Goal: Transaction & Acquisition: Purchase product/service

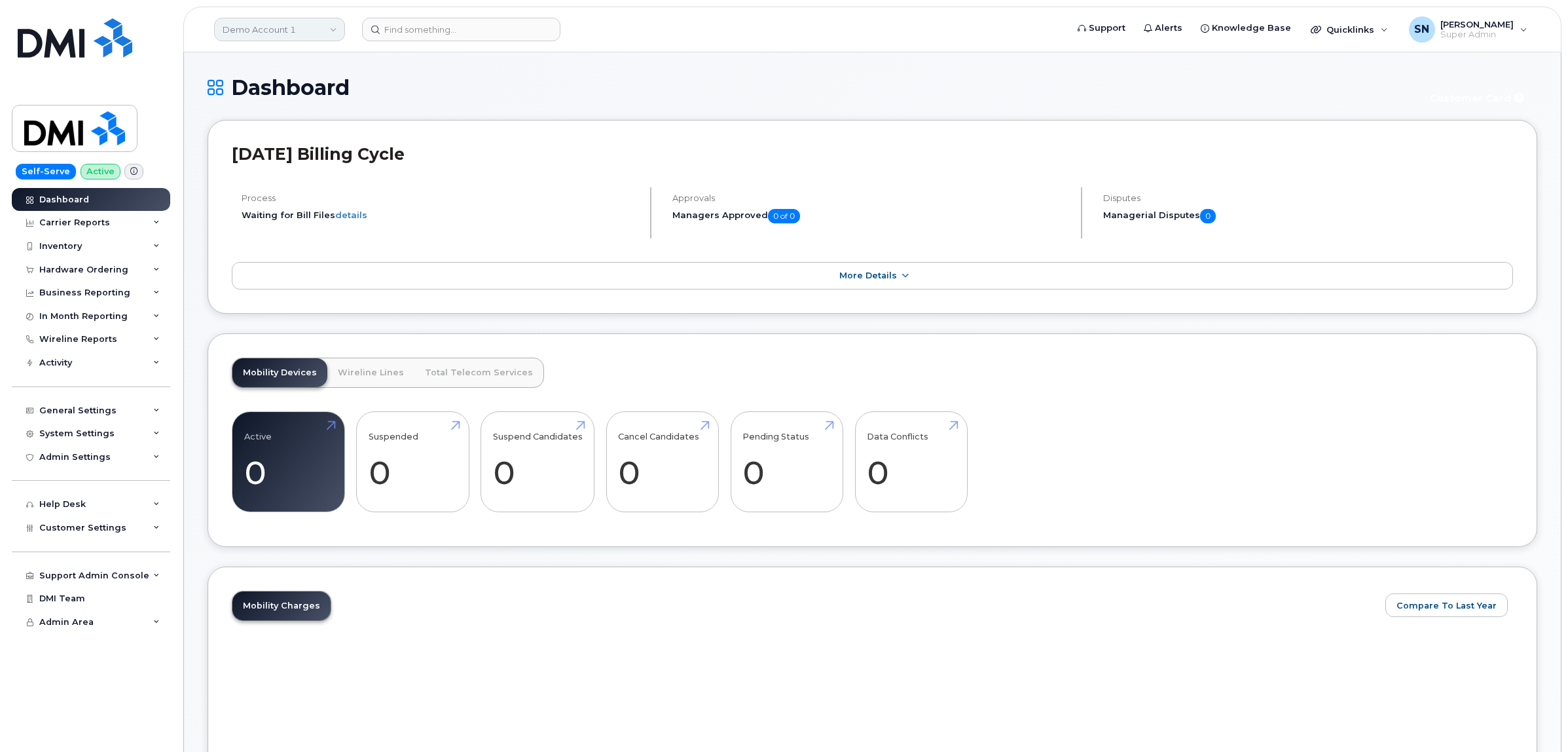
click at [295, 26] on link "Demo Account 1" at bounding box center [279, 29] width 131 height 24
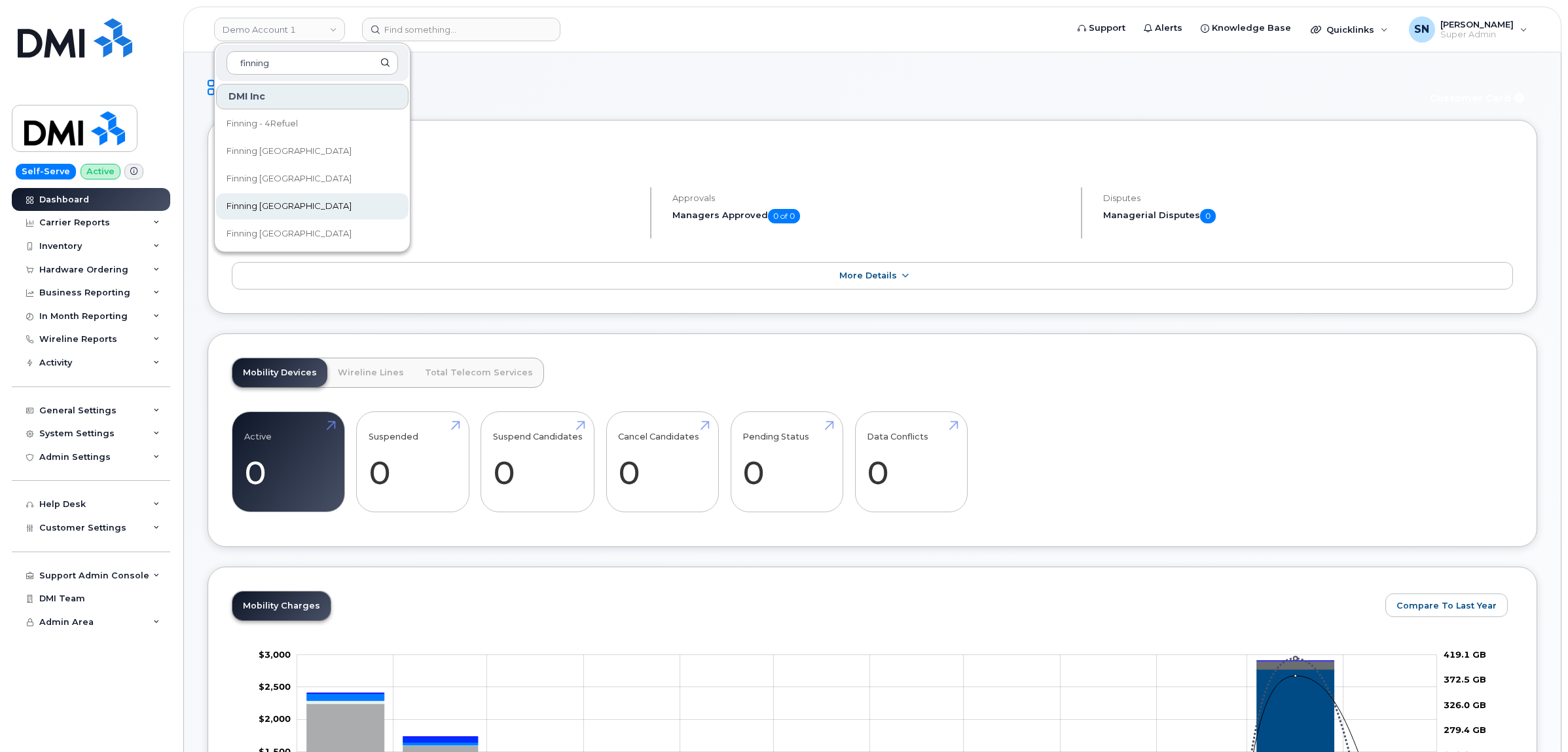
type input "finning"
click at [307, 200] on link "Finning [GEOGRAPHIC_DATA]" at bounding box center [312, 207] width 193 height 26
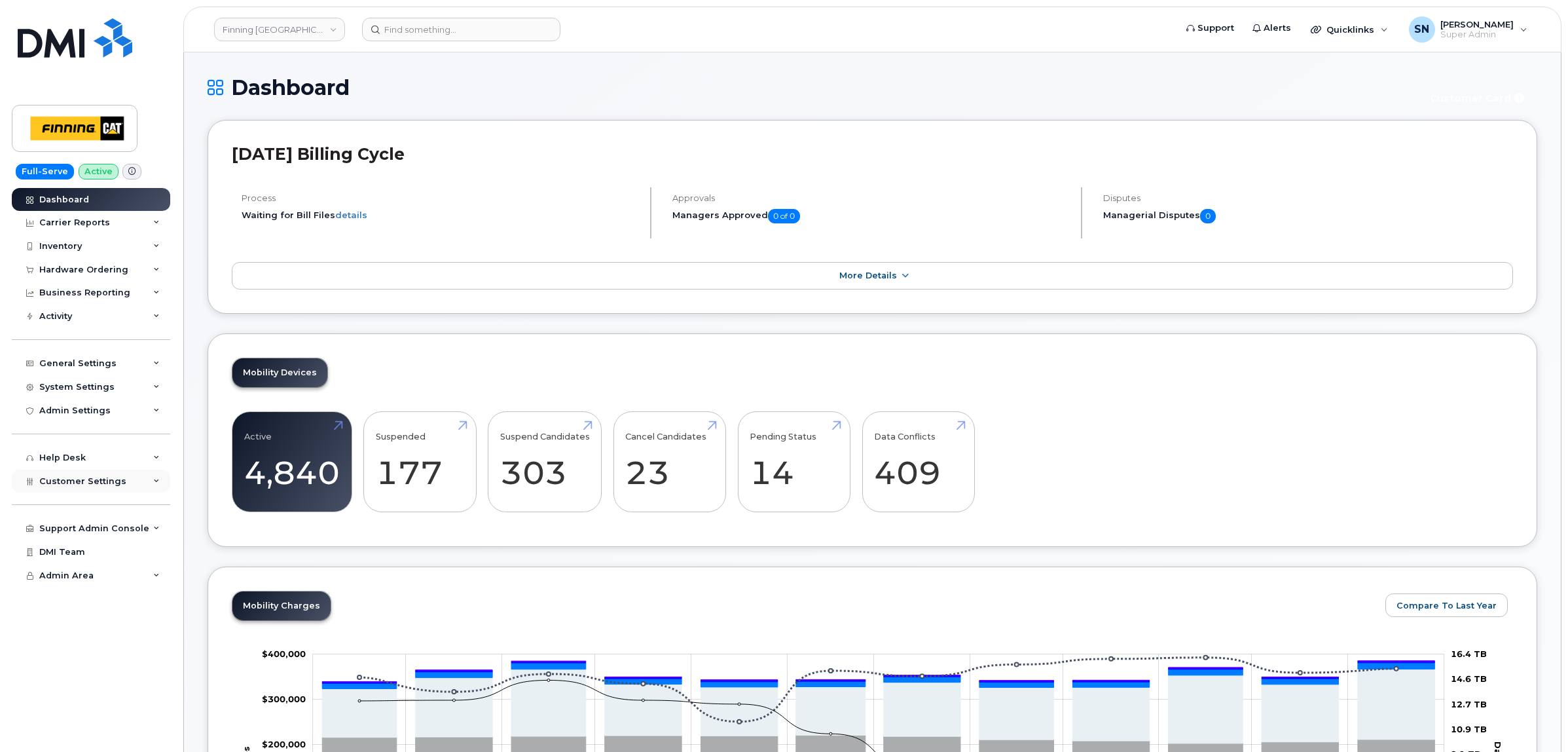
click at [105, 486] on span "Customer Settings" at bounding box center [82, 481] width 87 height 10
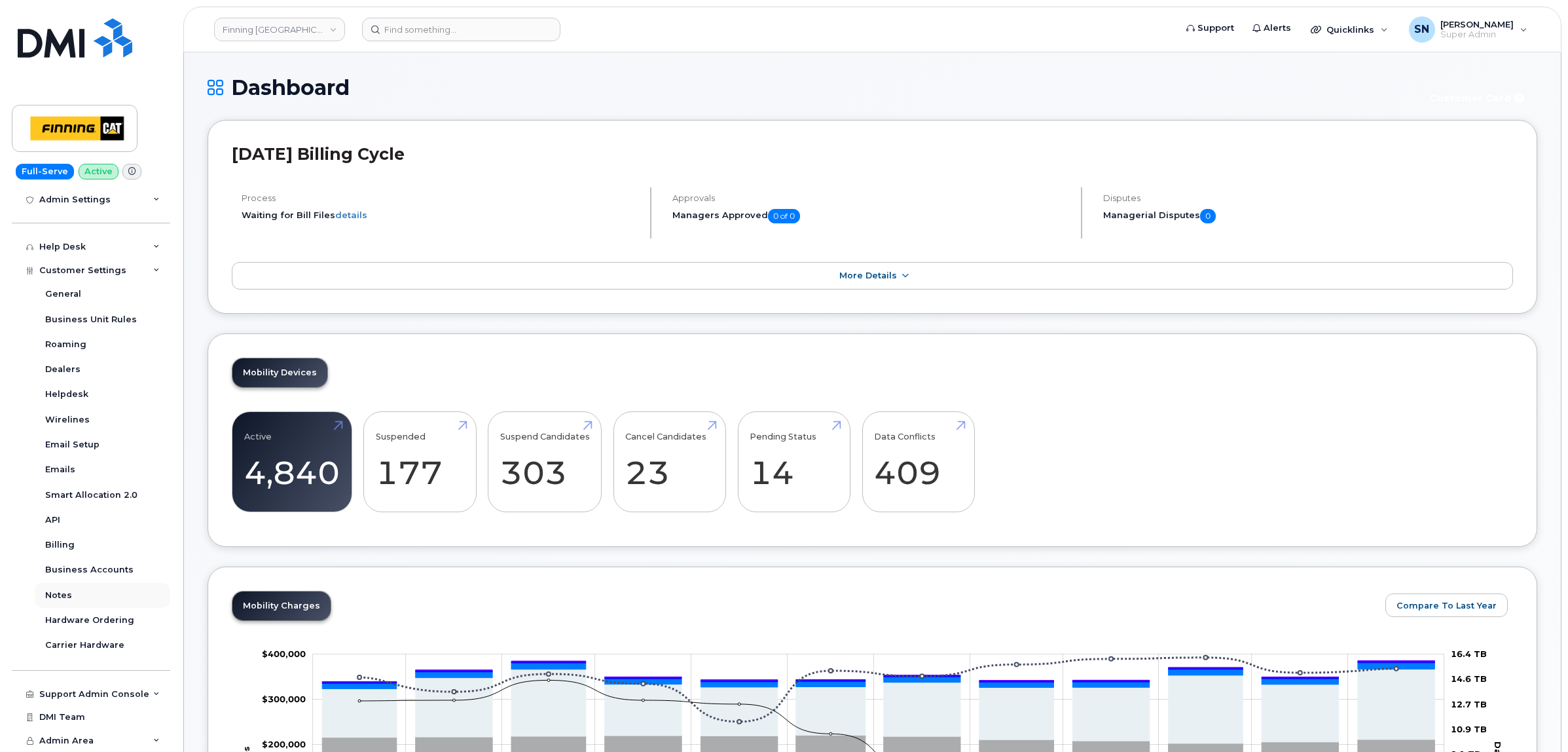
scroll to position [215, 0]
click at [101, 571] on div "Business Accounts" at bounding box center [89, 569] width 89 height 12
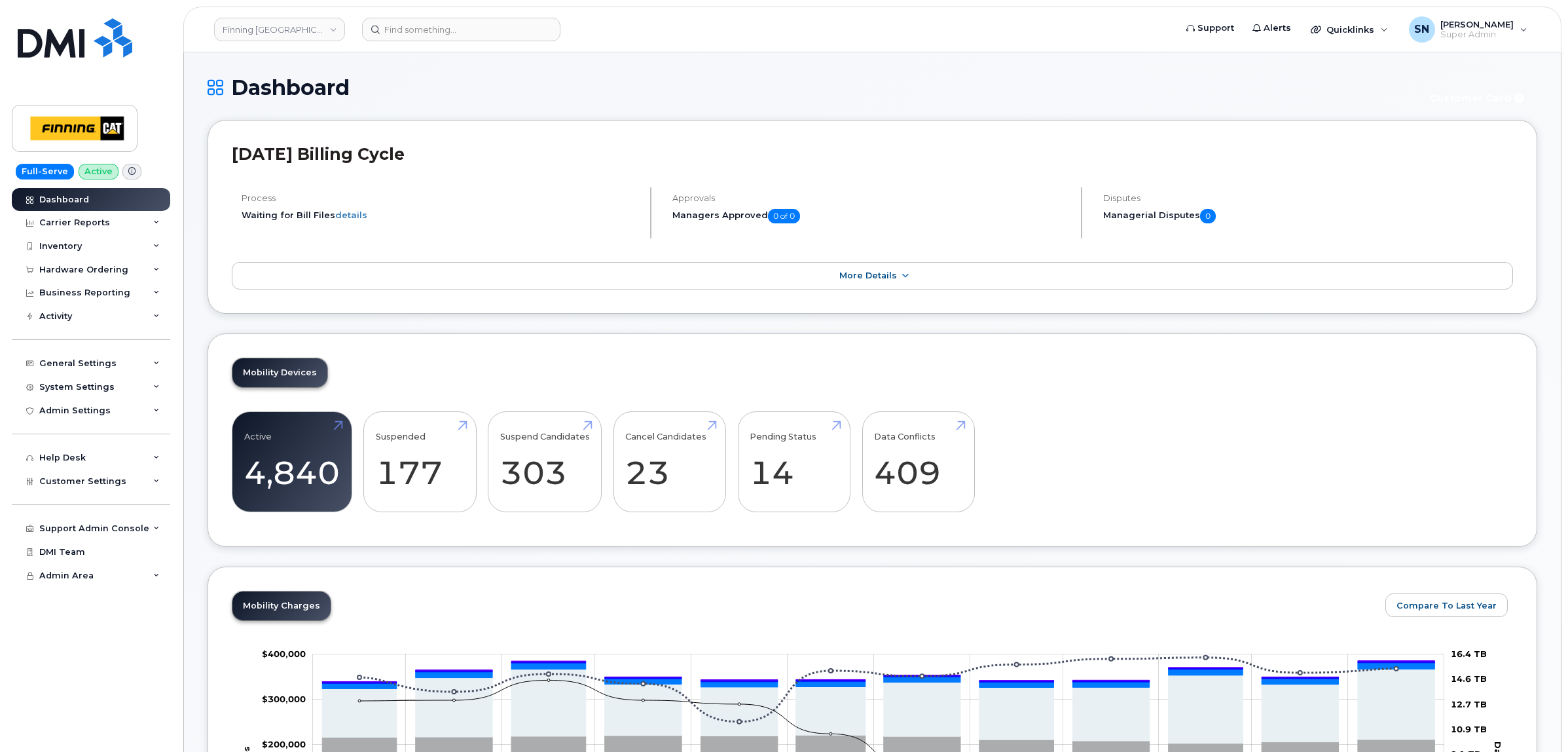
click at [610, 92] on h1 "Dashboard" at bounding box center [810, 87] width 1205 height 23
click at [269, 22] on link "Finning Canada" at bounding box center [279, 29] width 131 height 24
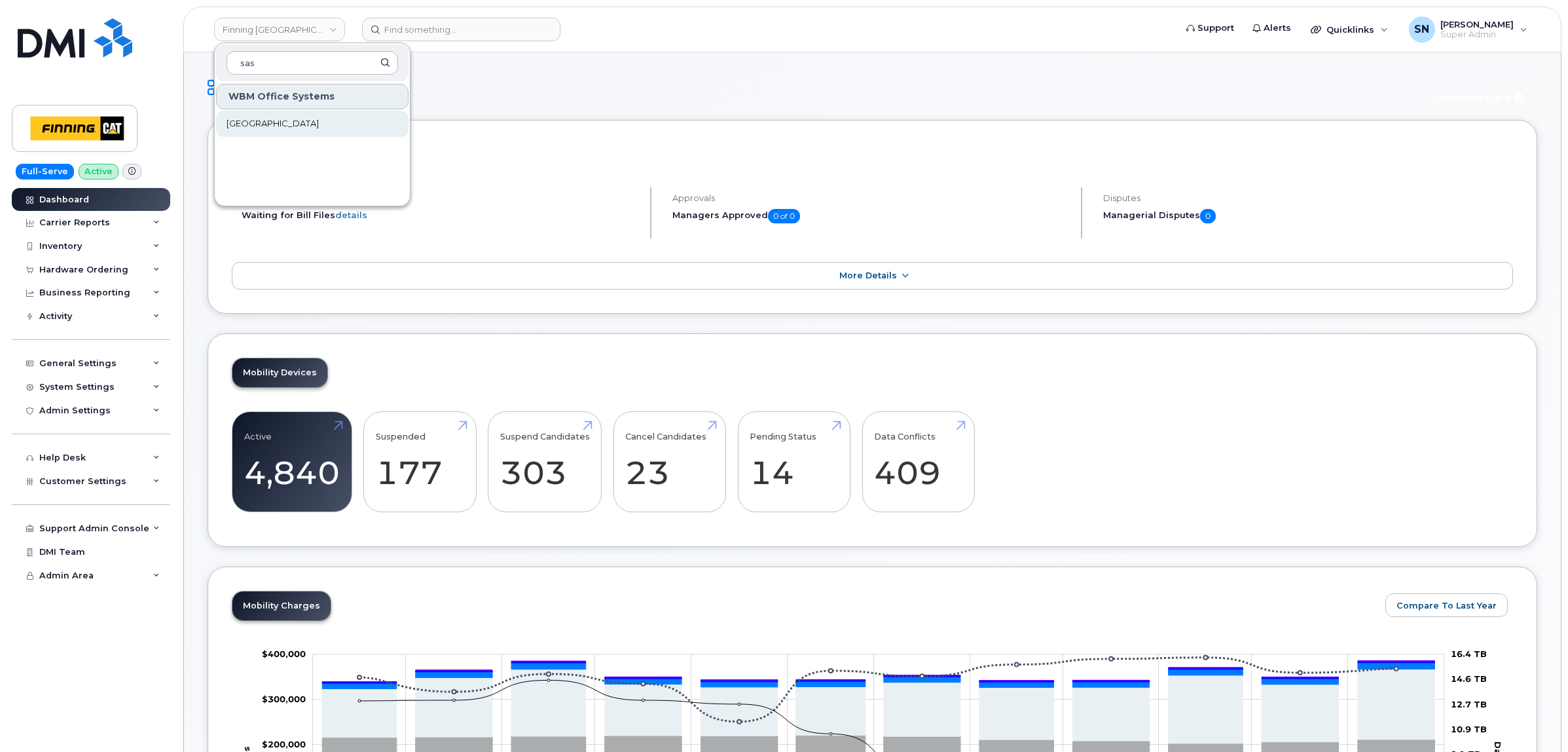
type input "sas"
click at [321, 114] on link "[GEOGRAPHIC_DATA]" at bounding box center [312, 123] width 193 height 26
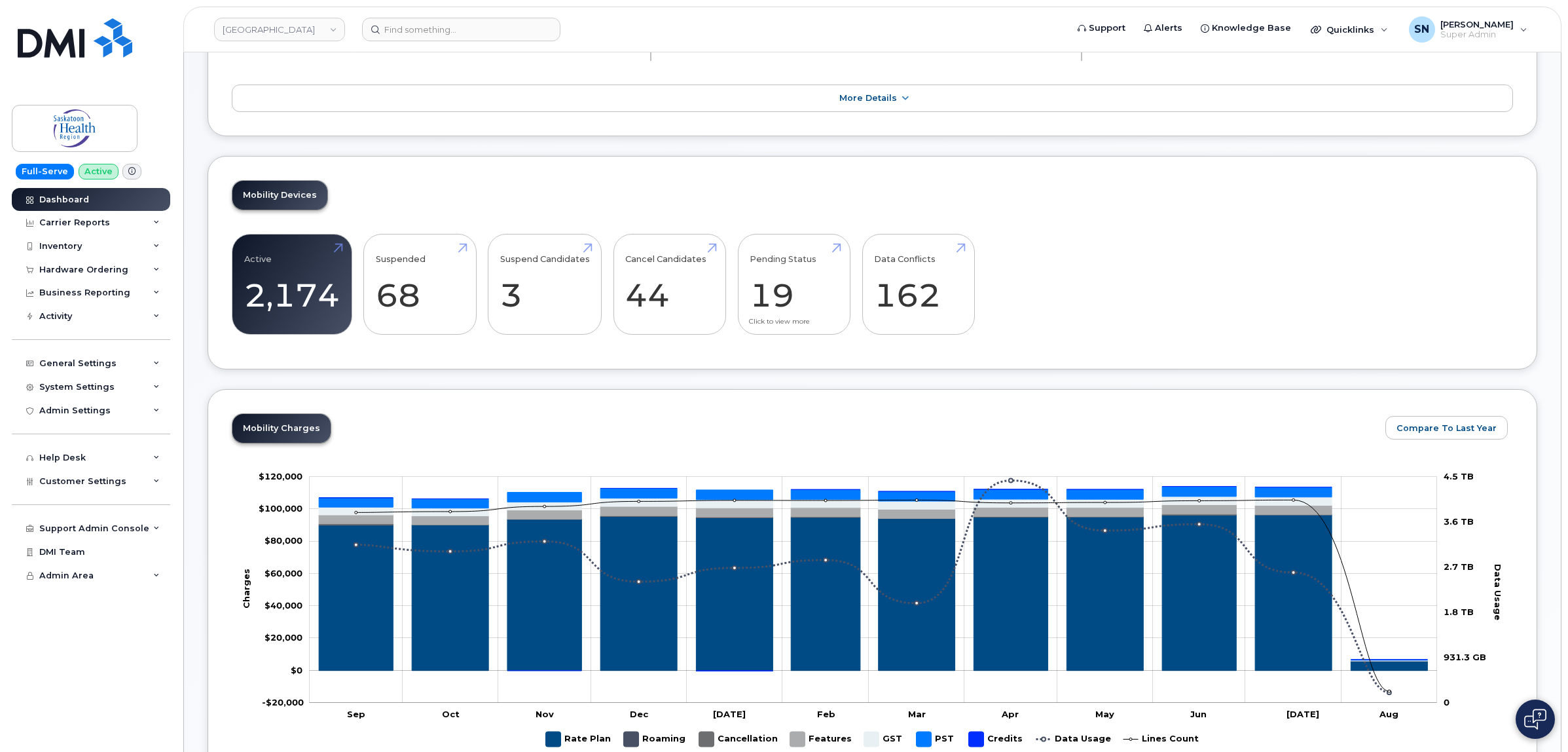
scroll to position [492, 0]
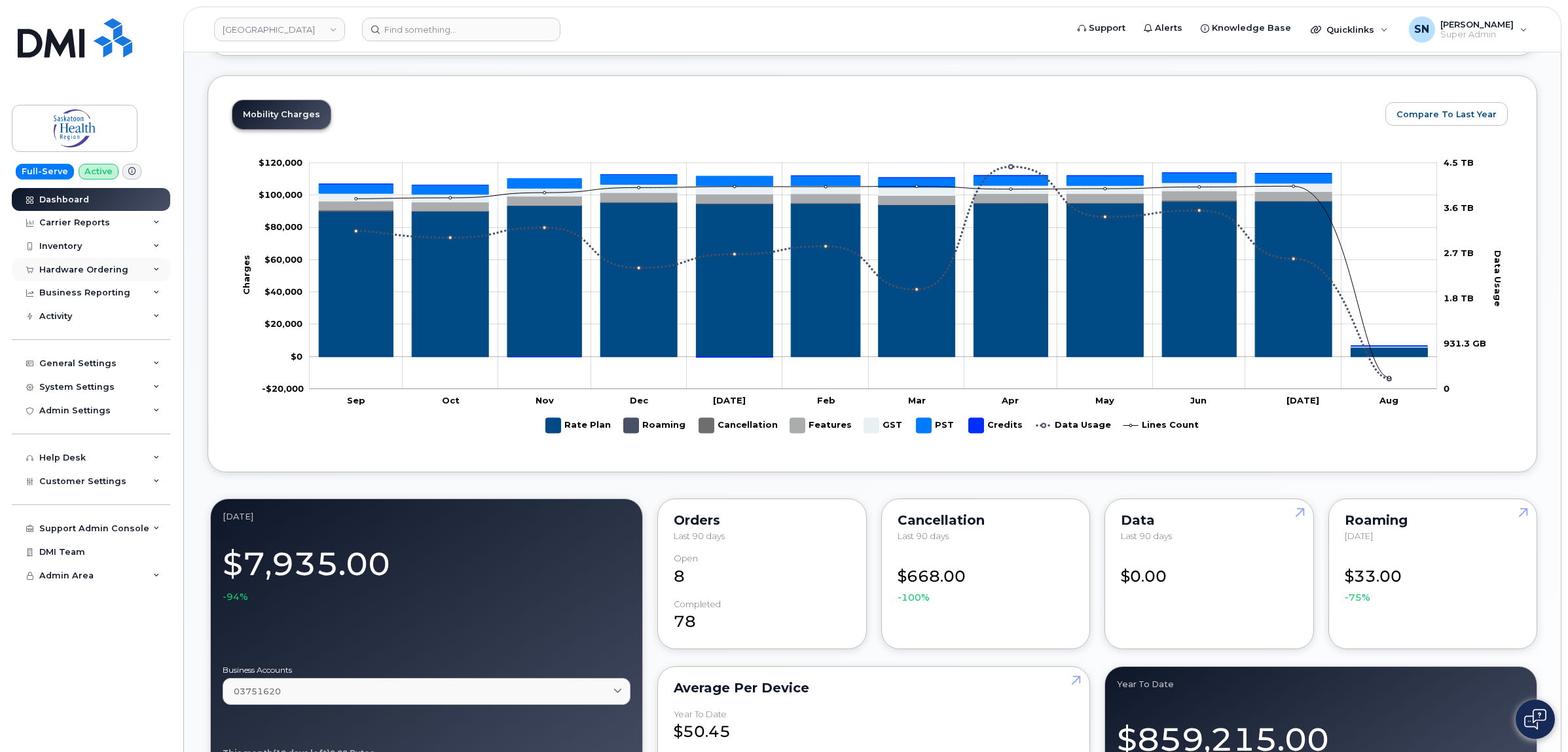
click at [105, 275] on div "Hardware Ordering" at bounding box center [84, 270] width 89 height 10
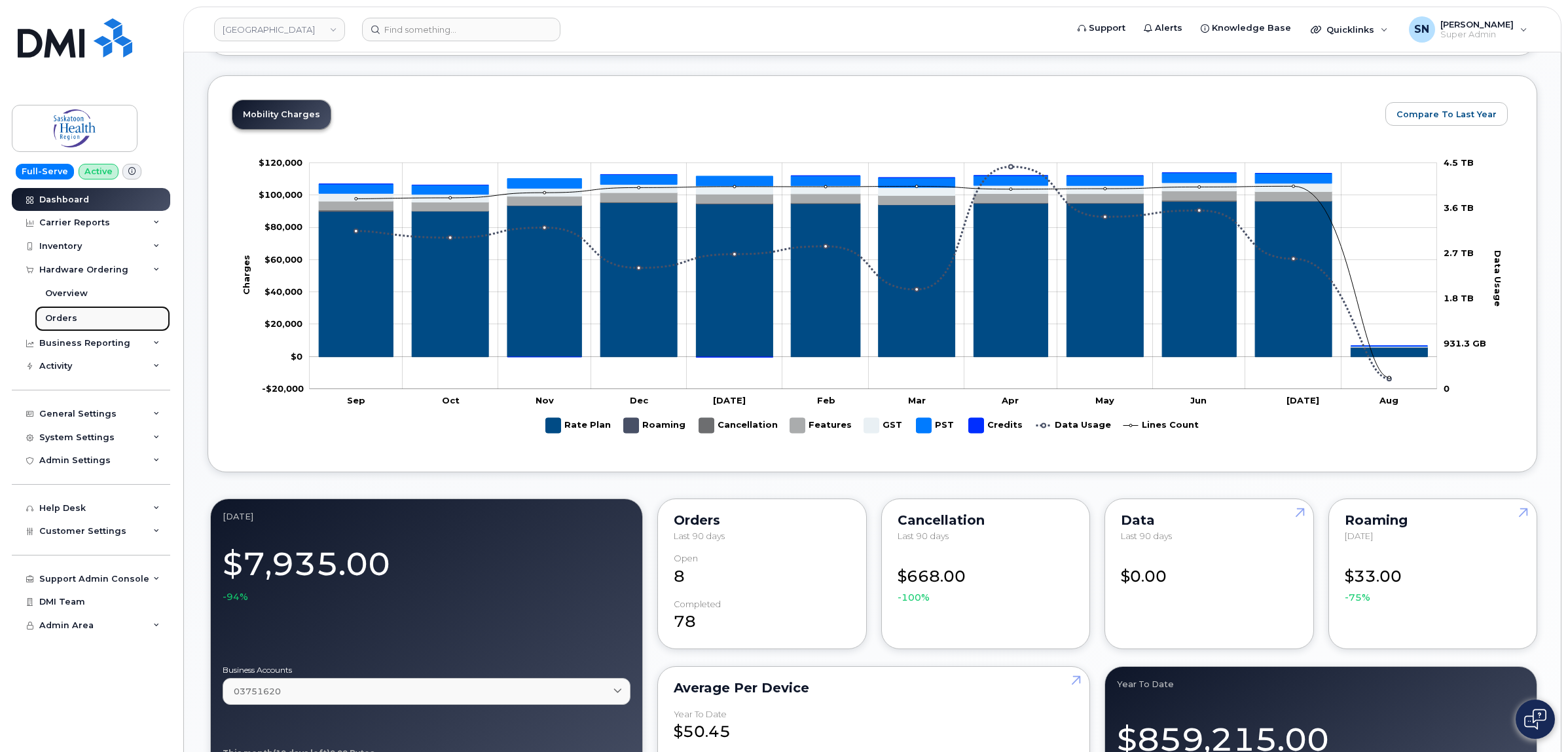
click at [58, 323] on div "Orders" at bounding box center [60, 318] width 32 height 12
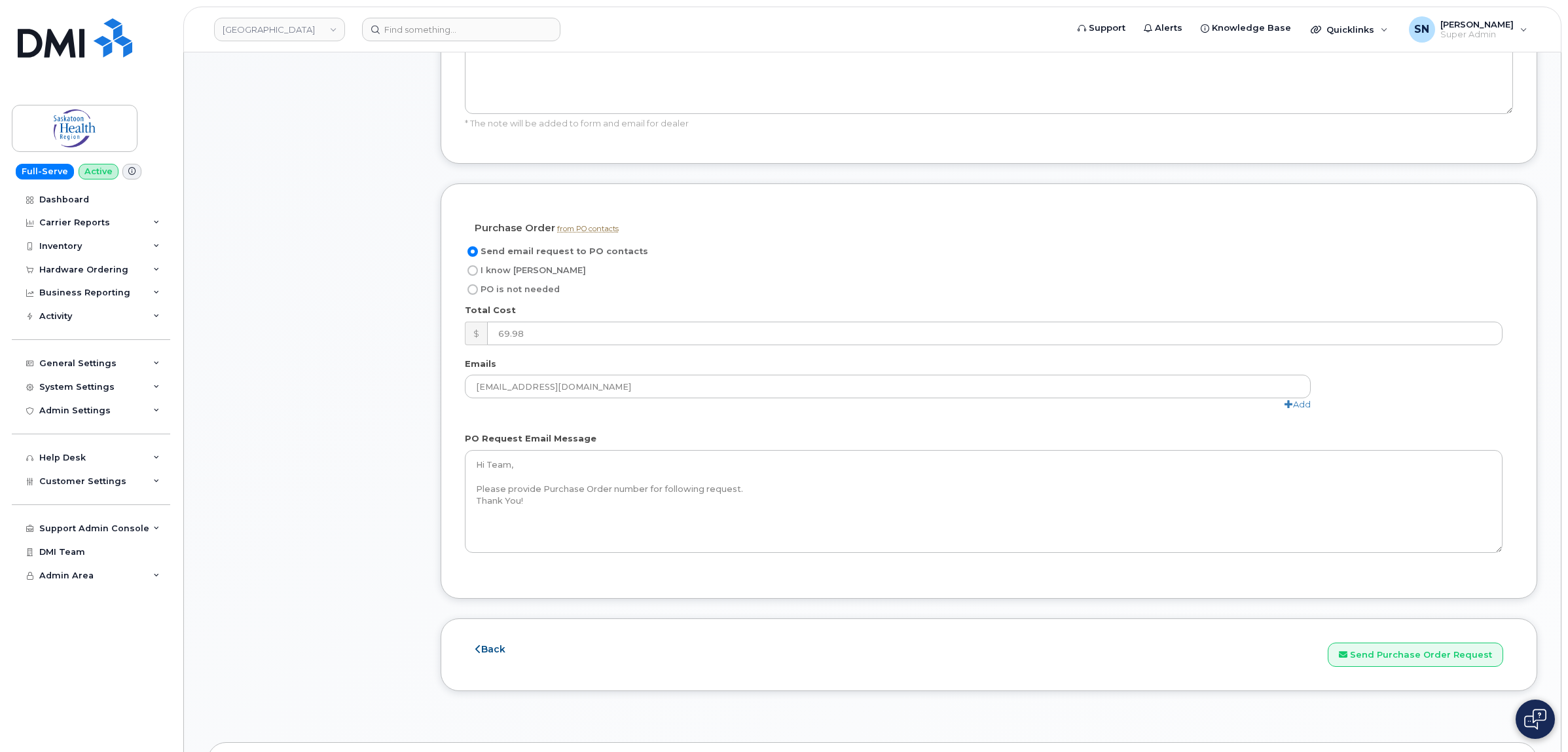
scroll to position [1228, 0]
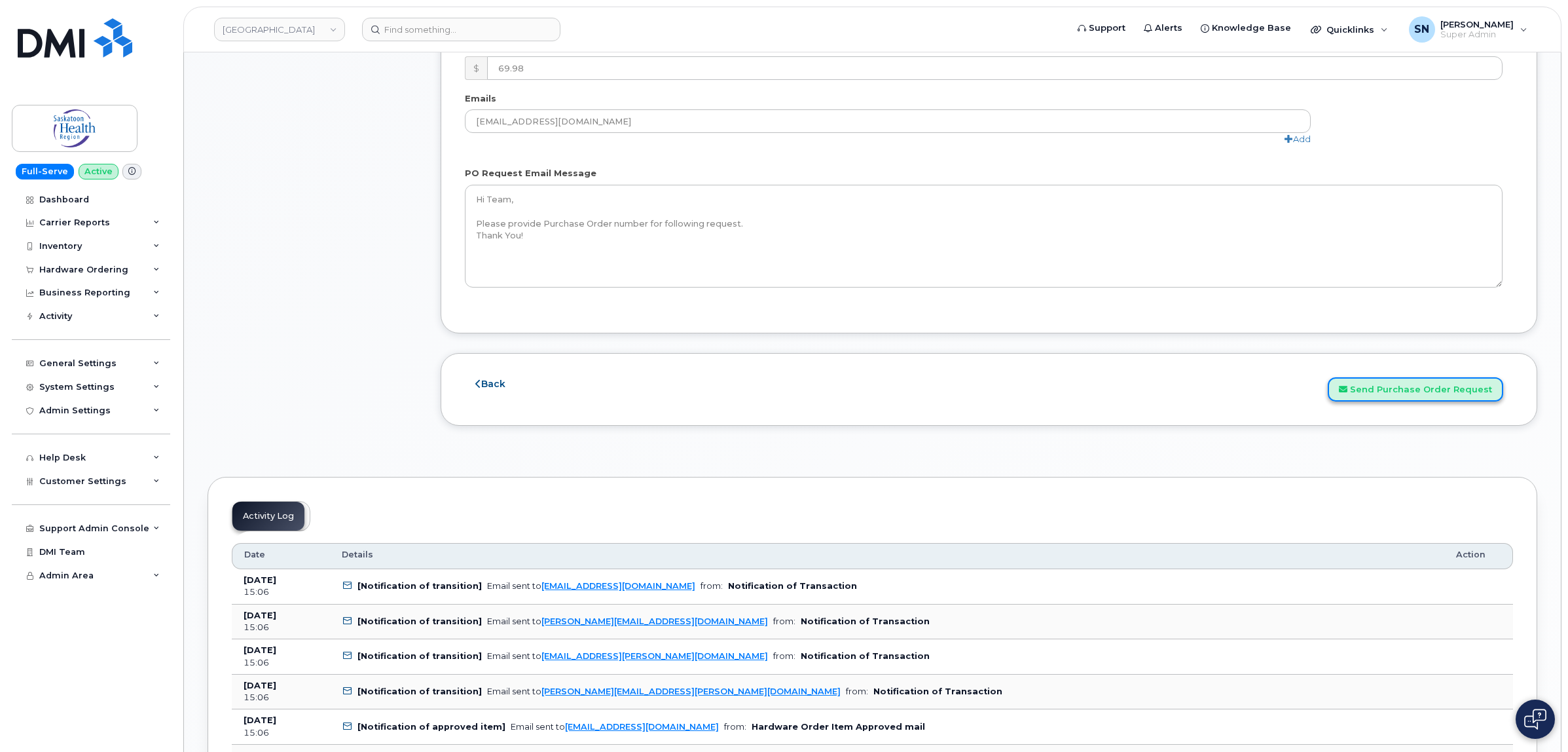
click at [1376, 398] on button "Send Purchase Order Request" at bounding box center [1415, 389] width 175 height 25
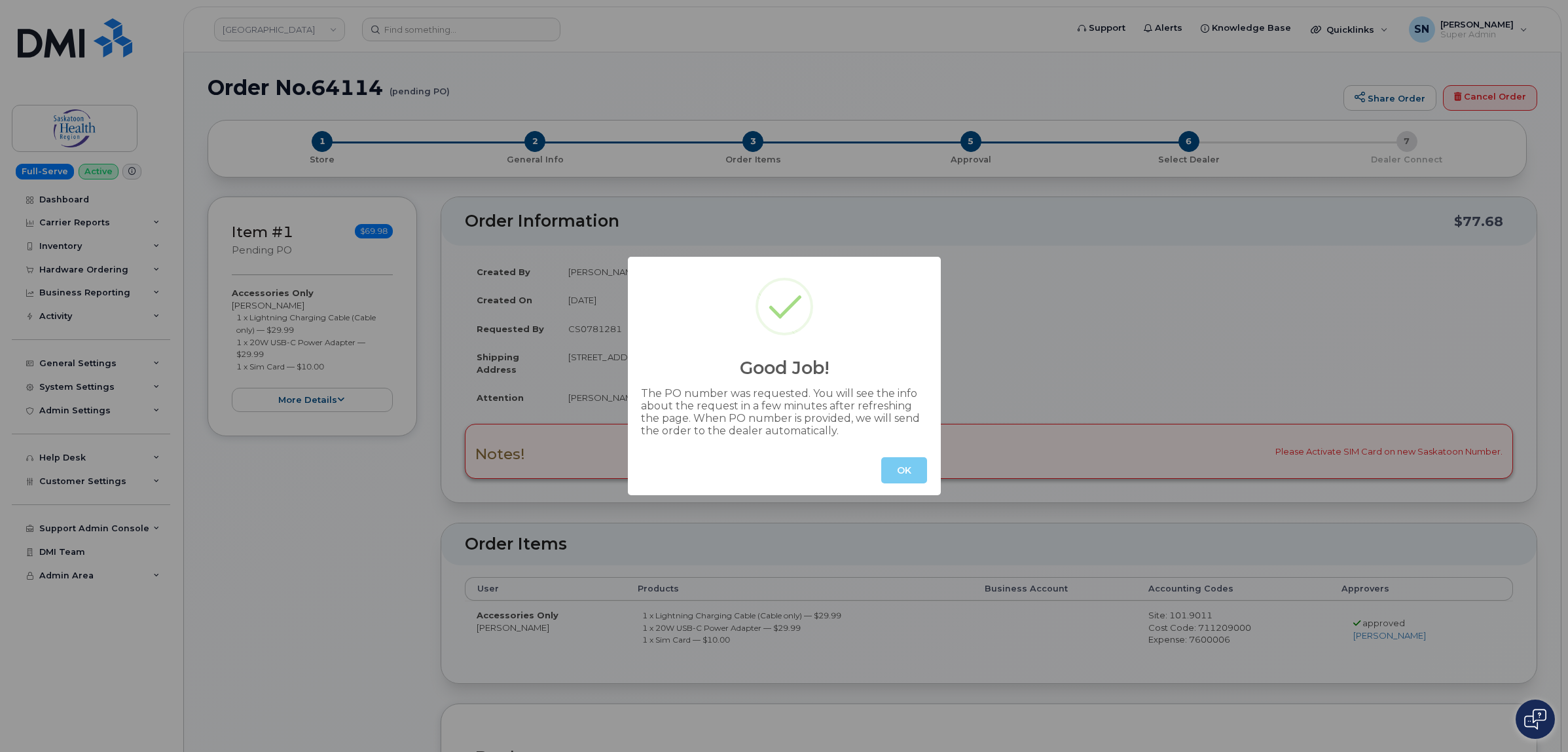
click at [910, 469] on button "OK" at bounding box center [904, 471] width 46 height 26
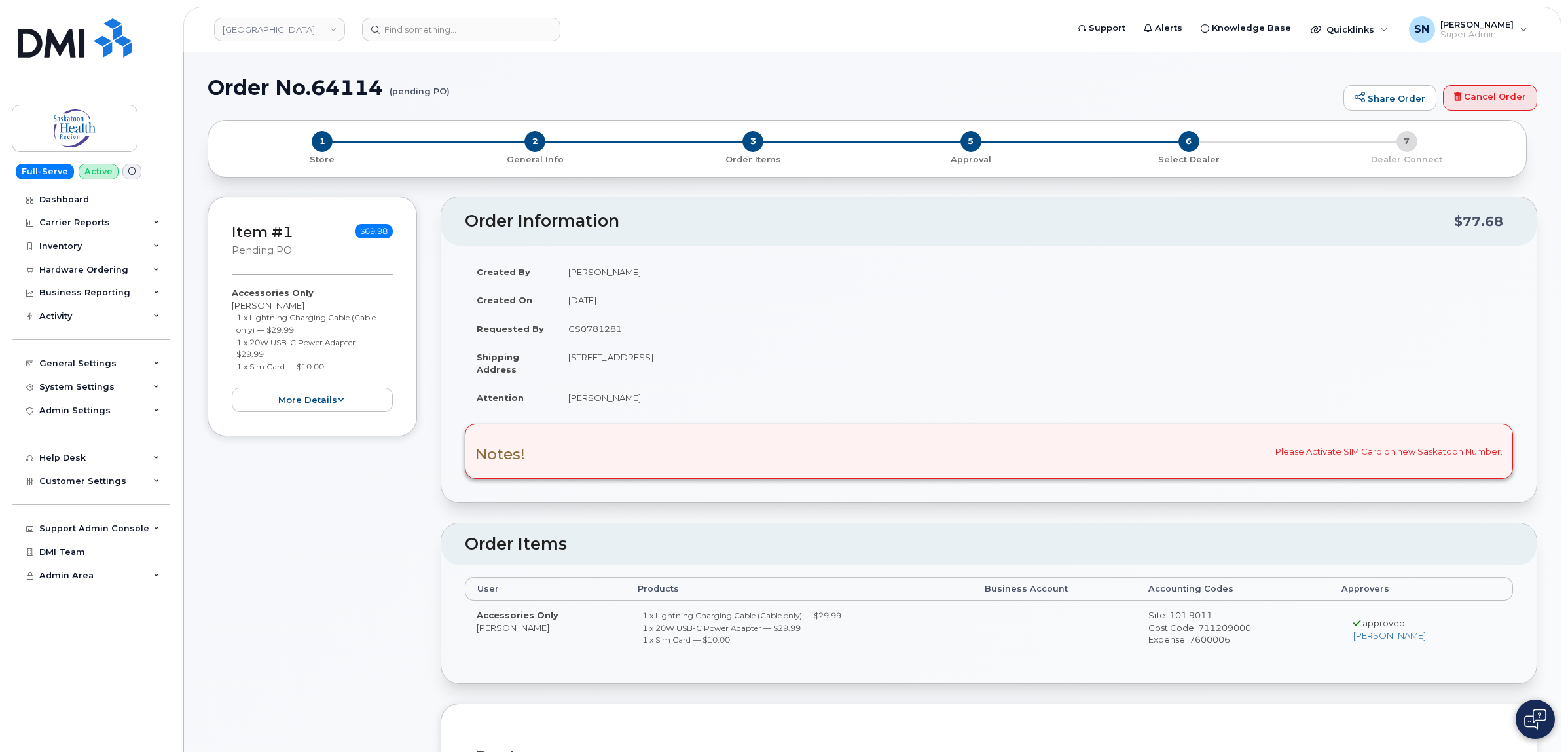
drag, startPoint x: 237, startPoint y: 320, endPoint x: 303, endPoint y: 326, distance: 66.3
click at [303, 326] on li "1 x Lightning Charging Cable (Cable only) — $29.99" at bounding box center [315, 323] width 157 height 25
copy small "1 x Lightning Charging Cable (Cable only) — $29.99"
click at [237, 345] on small "1 x 20W USB-C Power Adapter — $29.99" at bounding box center [300, 348] width 129 height 22
drag, startPoint x: 237, startPoint y: 342, endPoint x: 286, endPoint y: 352, distance: 50.0
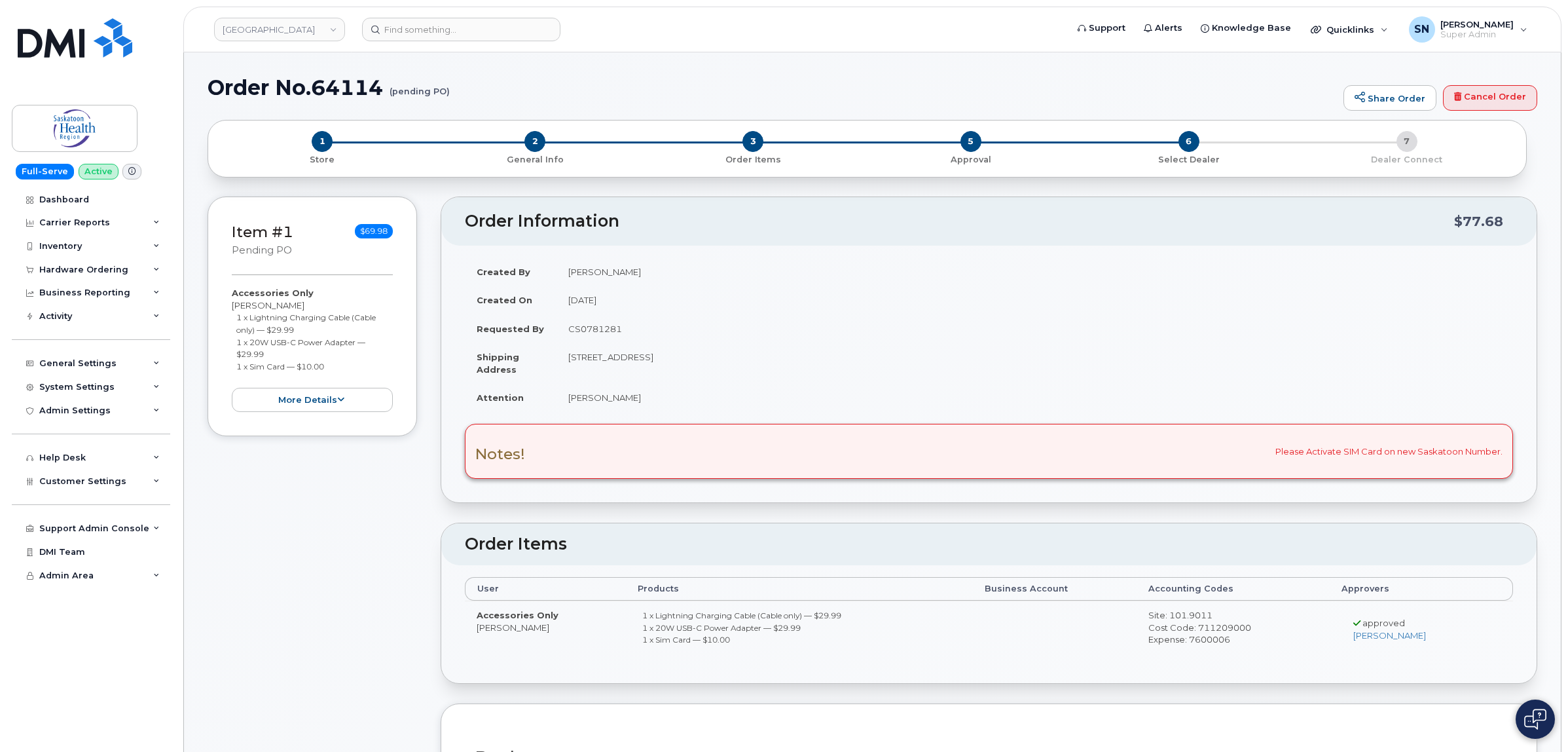
click at [286, 352] on li "1 x 20W USB-C Power Adapter — $29.99" at bounding box center [315, 348] width 157 height 25
copy small "1 x 20W USB-C Power Adapter — $29.99"
drag, startPoint x: 237, startPoint y: 368, endPoint x: 329, endPoint y: 367, distance: 92.0
click at [329, 367] on li "1 x Sim Card — $10.00" at bounding box center [315, 366] width 157 height 13
copy small "1 x Sim Card — $10.00"
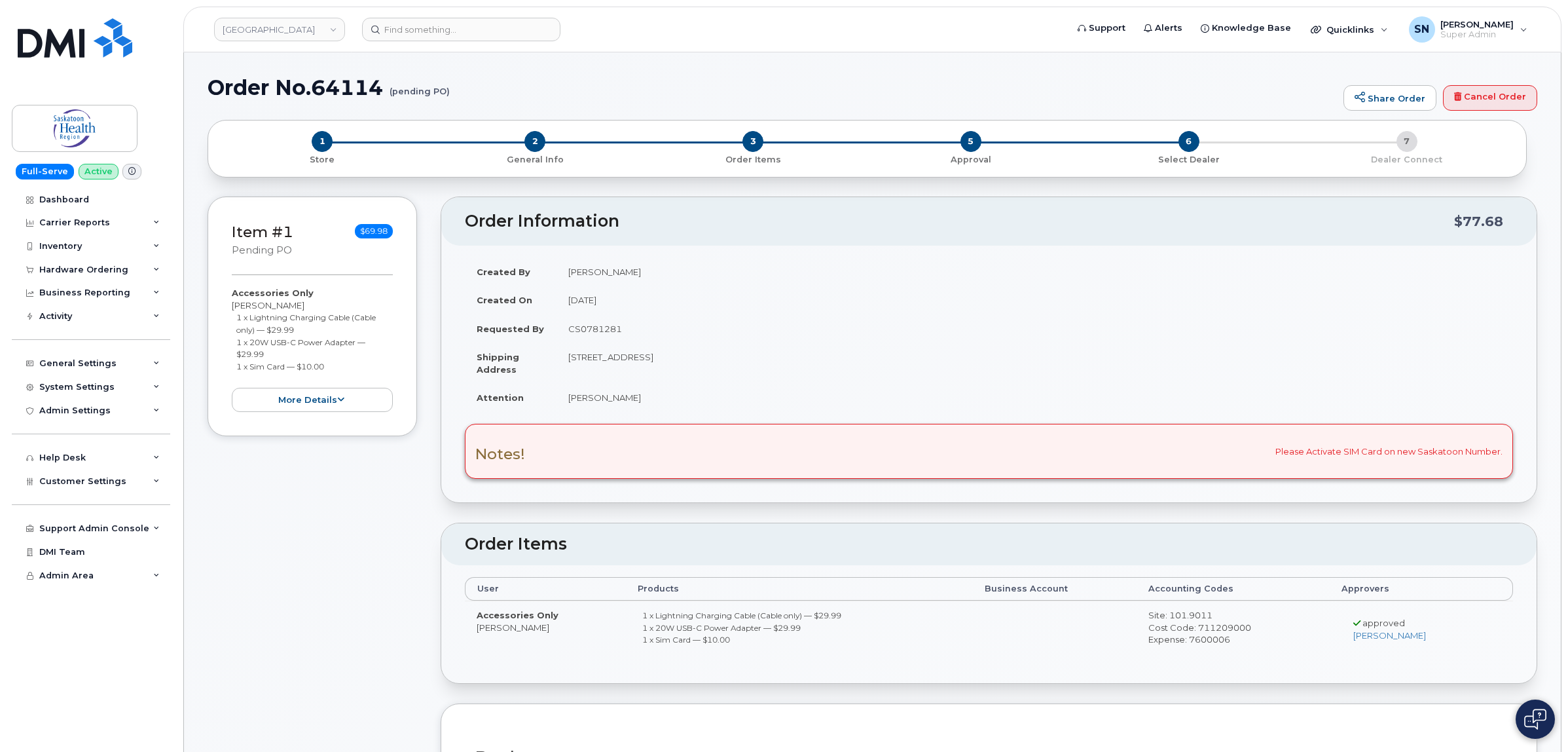
drag, startPoint x: 231, startPoint y: 302, endPoint x: 306, endPoint y: 308, distance: 75.2
click at [306, 308] on div "Accessories Only Athena Lavallee 1 x Lightning Charging Cable (Cable only) — $2…" at bounding box center [312, 349] width 161 height 125
copy div "[PERSON_NAME]"
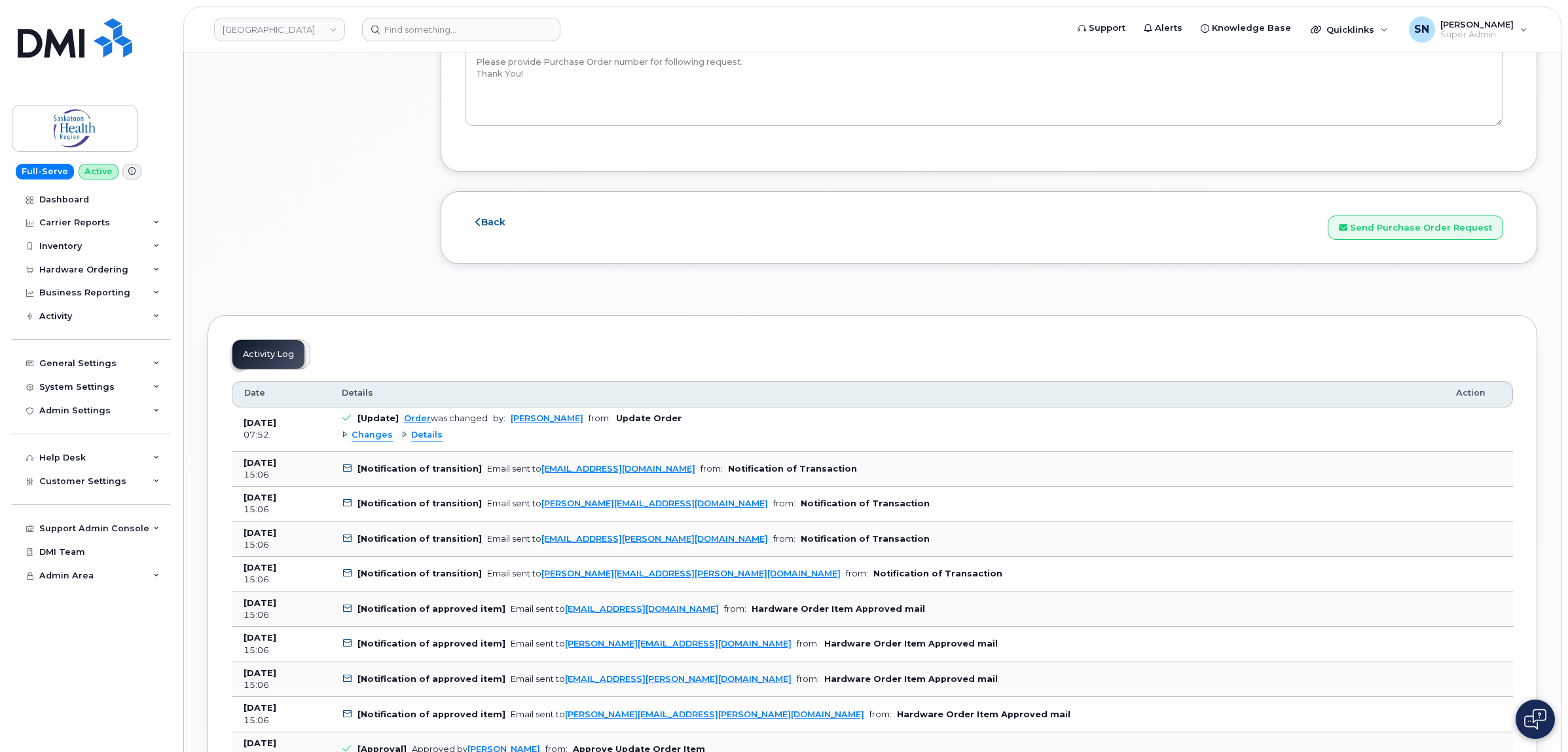
scroll to position [1556, 0]
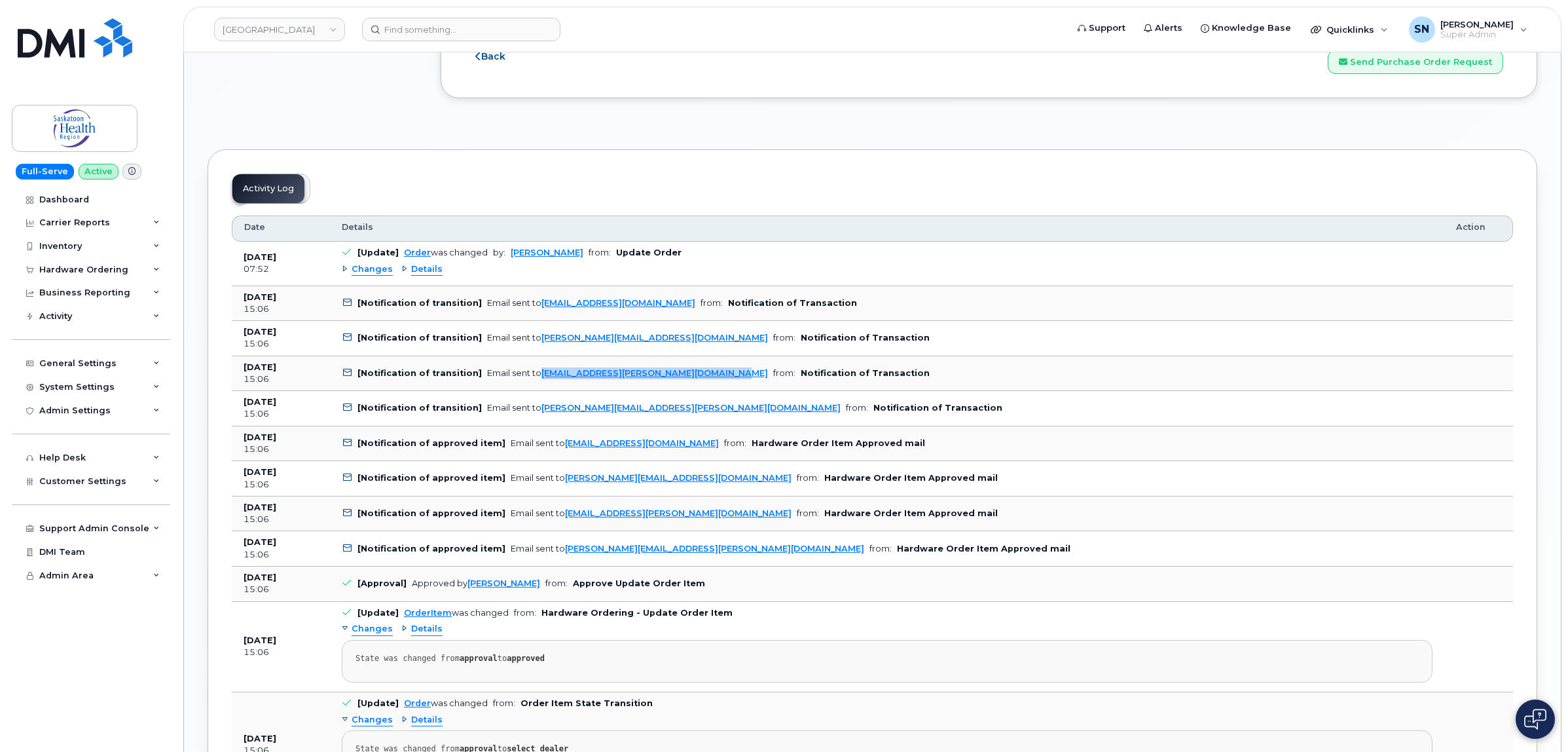
drag, startPoint x: 711, startPoint y: 381, endPoint x: 489, endPoint y: 377, distance: 222.0
click at [535, 388] on td "[Notification of transition] Email sent to Athena.Lavallee@saskhealthauthority.…" at bounding box center [887, 374] width 1114 height 36
copy link "Athena.Lavallee@saskhealthauthority.ca"
drag, startPoint x: 723, startPoint y: 418, endPoint x: 537, endPoint y: 420, distance: 186.0
click at [537, 420] on td "[Notification of transition] Email sent to Christina.Germann@saskhealthauthorit…" at bounding box center [887, 408] width 1114 height 36
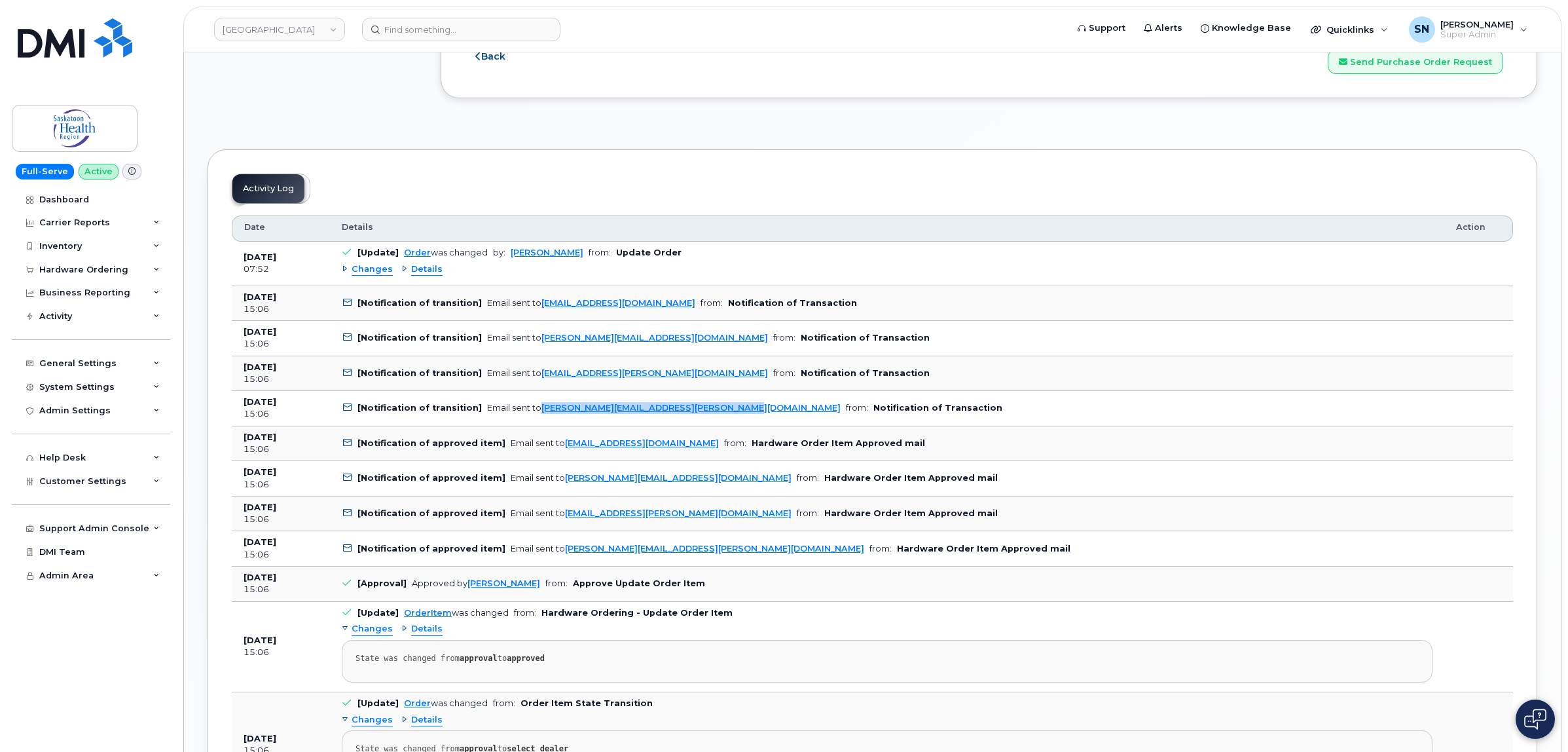
copy link "Christina.Germann@saskhealthauthority.ca"
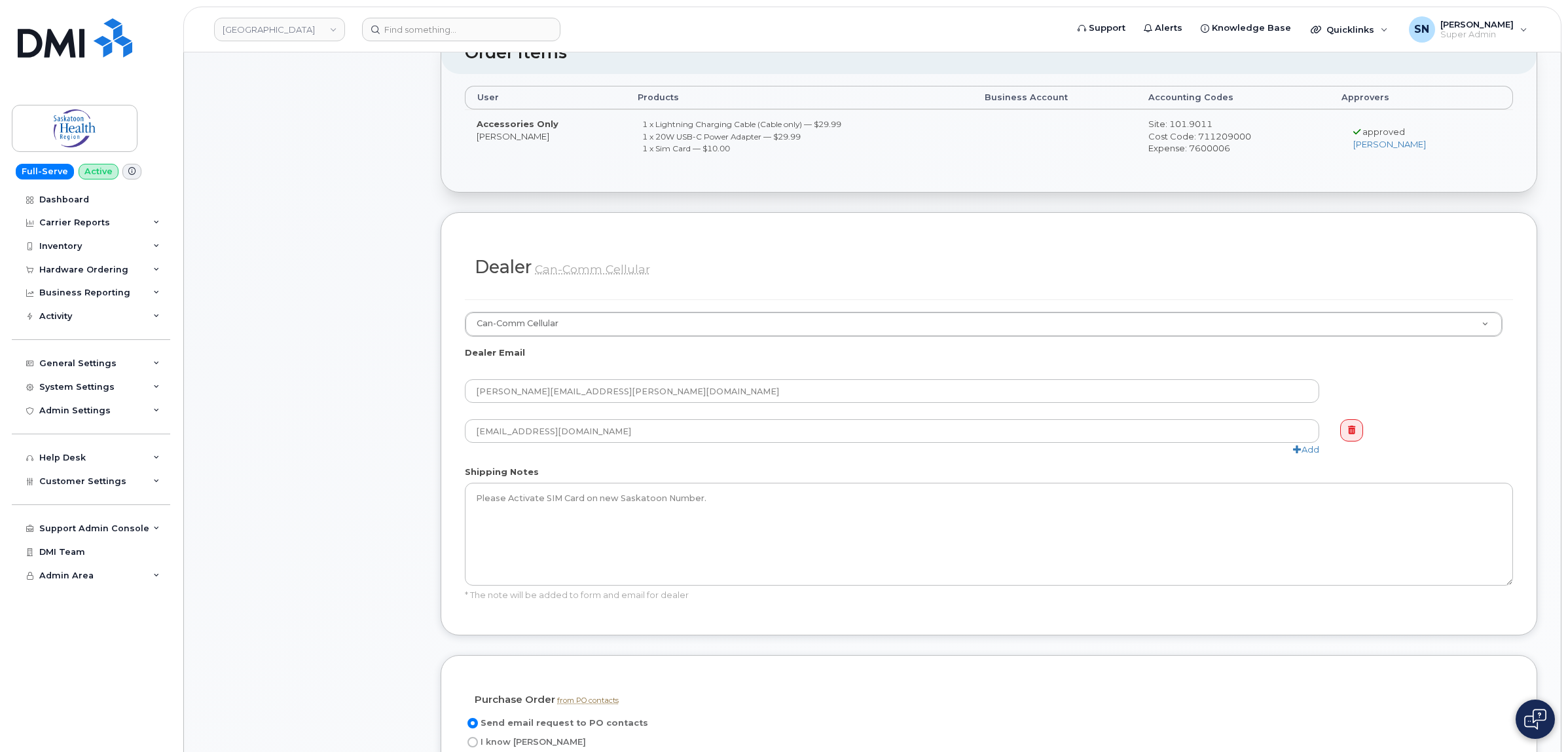
scroll to position [0, 0]
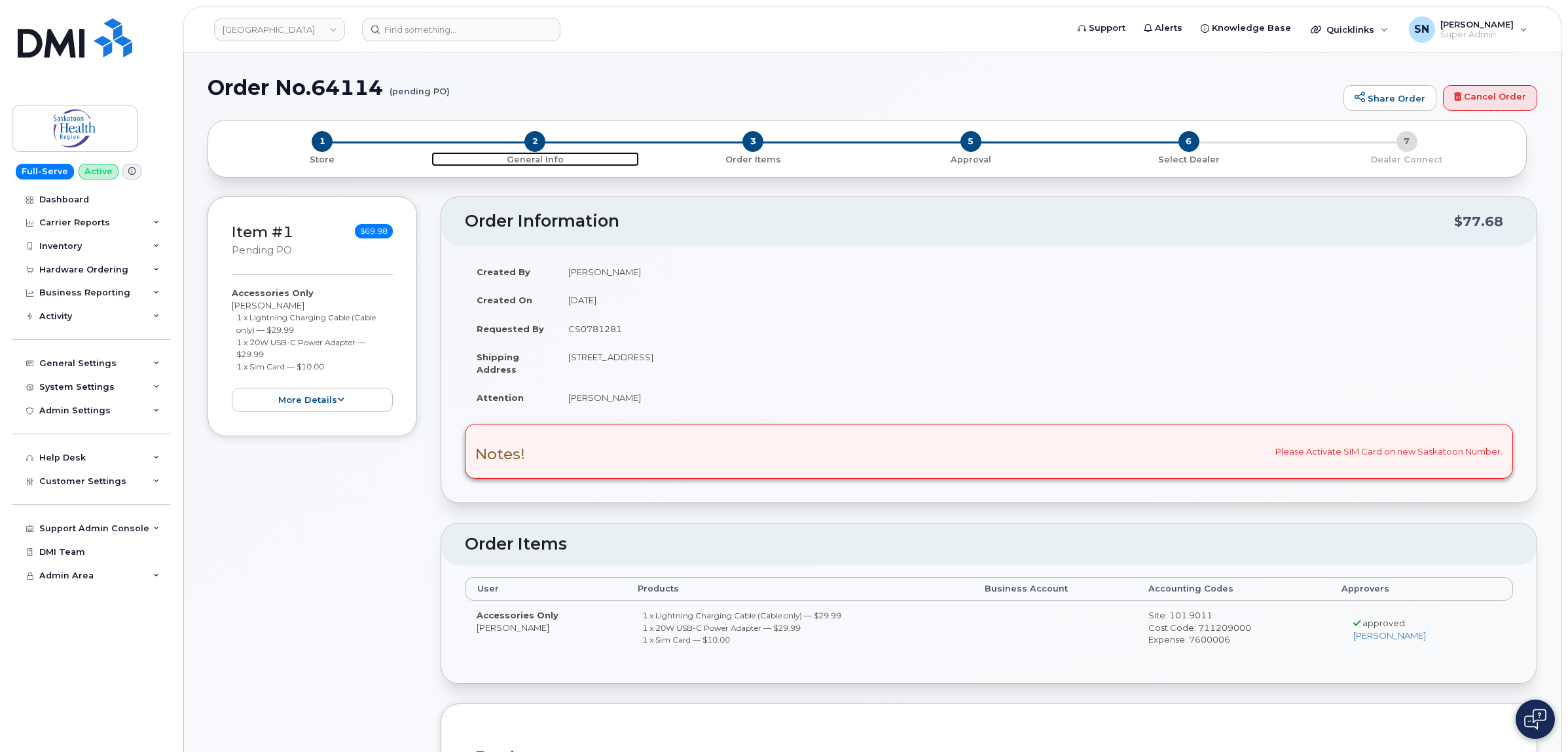
click at [533, 143] on span "2" at bounding box center [534, 141] width 21 height 21
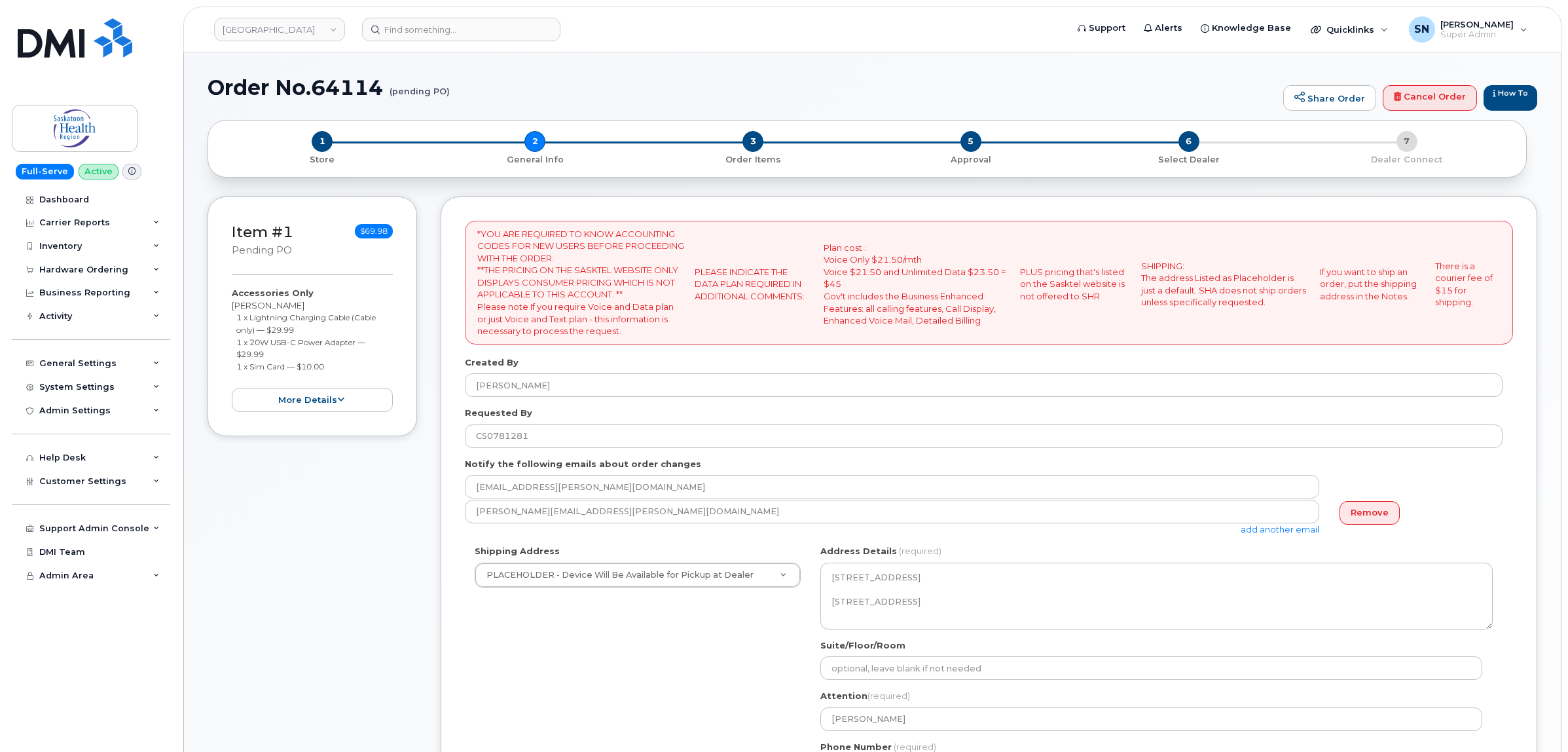
select select
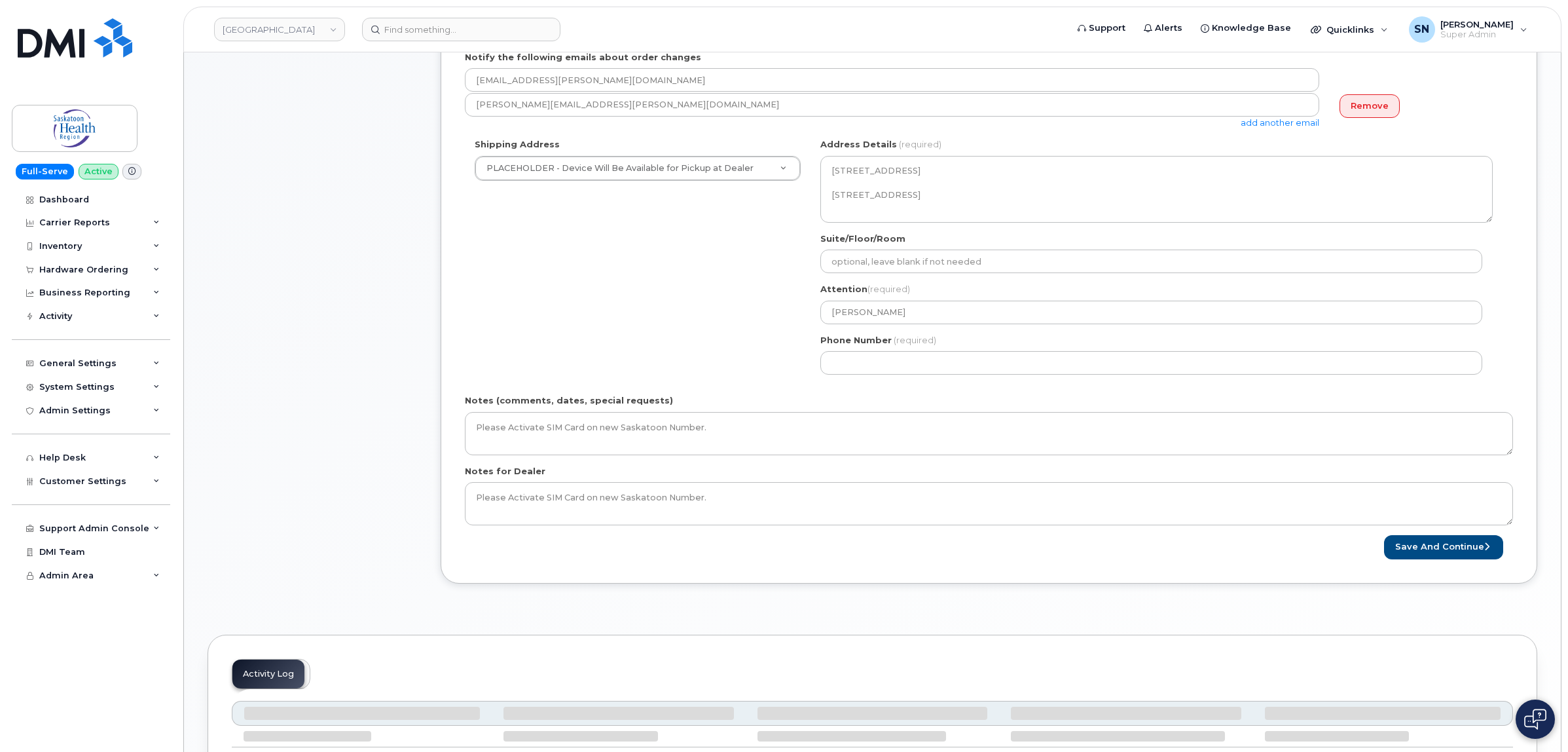
scroll to position [409, 0]
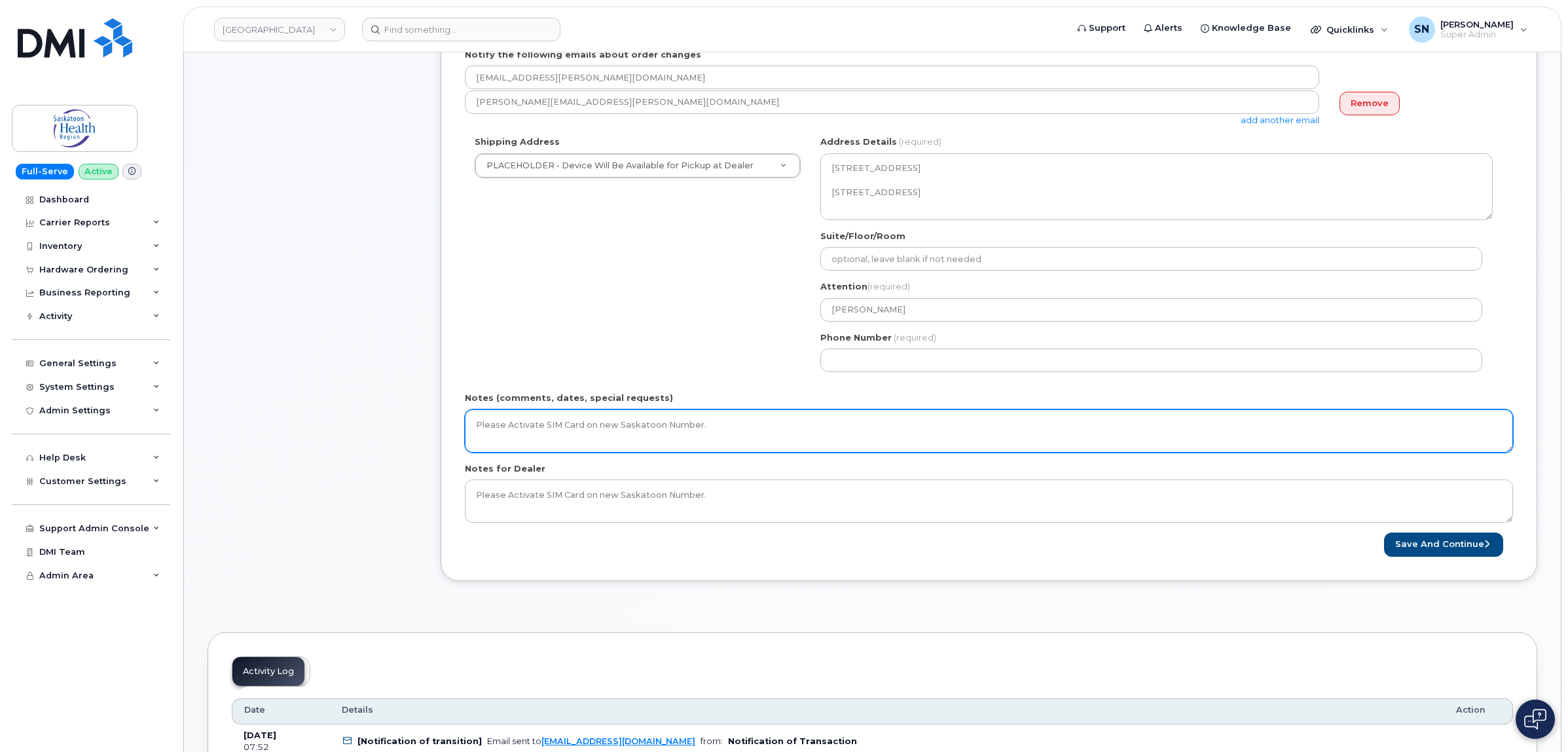
click at [1033, 437] on textarea "Please Activate SIM Card on new Saskatoon Number." at bounding box center [989, 430] width 1048 height 43
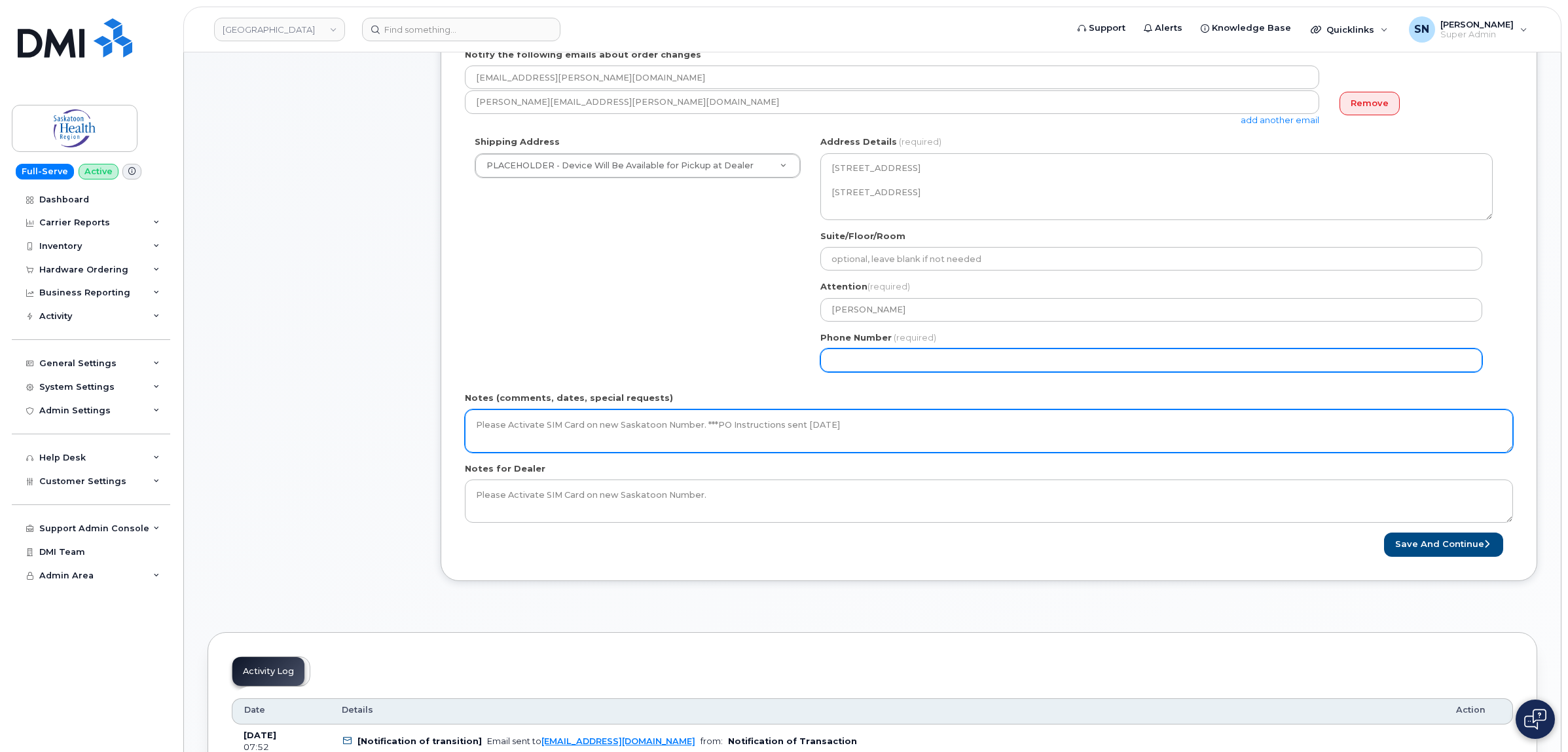
type textarea "Please Activate SIM Card on new Saskatoon Number. ***PO Instructions sent Augus…"
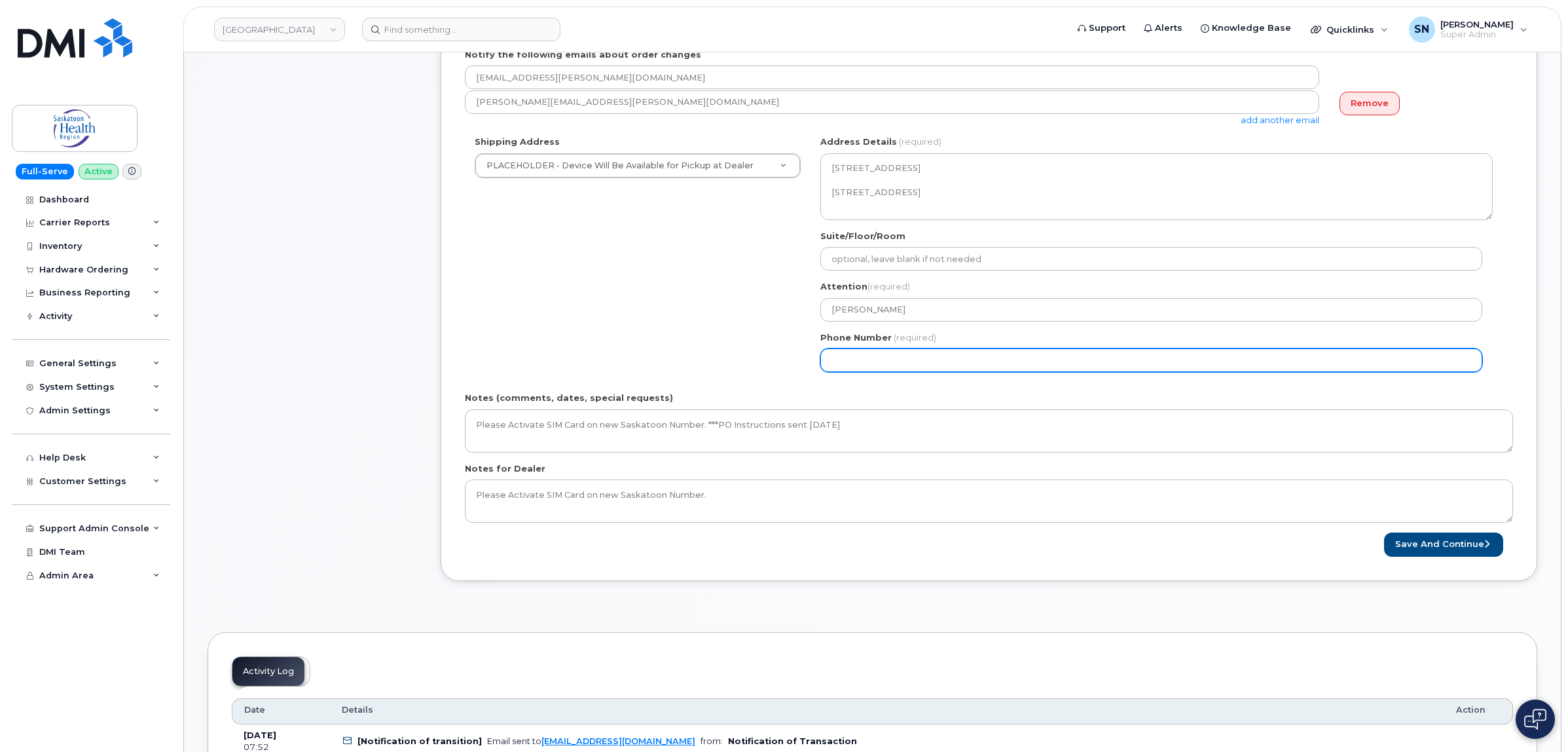
click at [1016, 365] on input "Phone Number" at bounding box center [1151, 360] width 662 height 24
select select
type input "123457890"
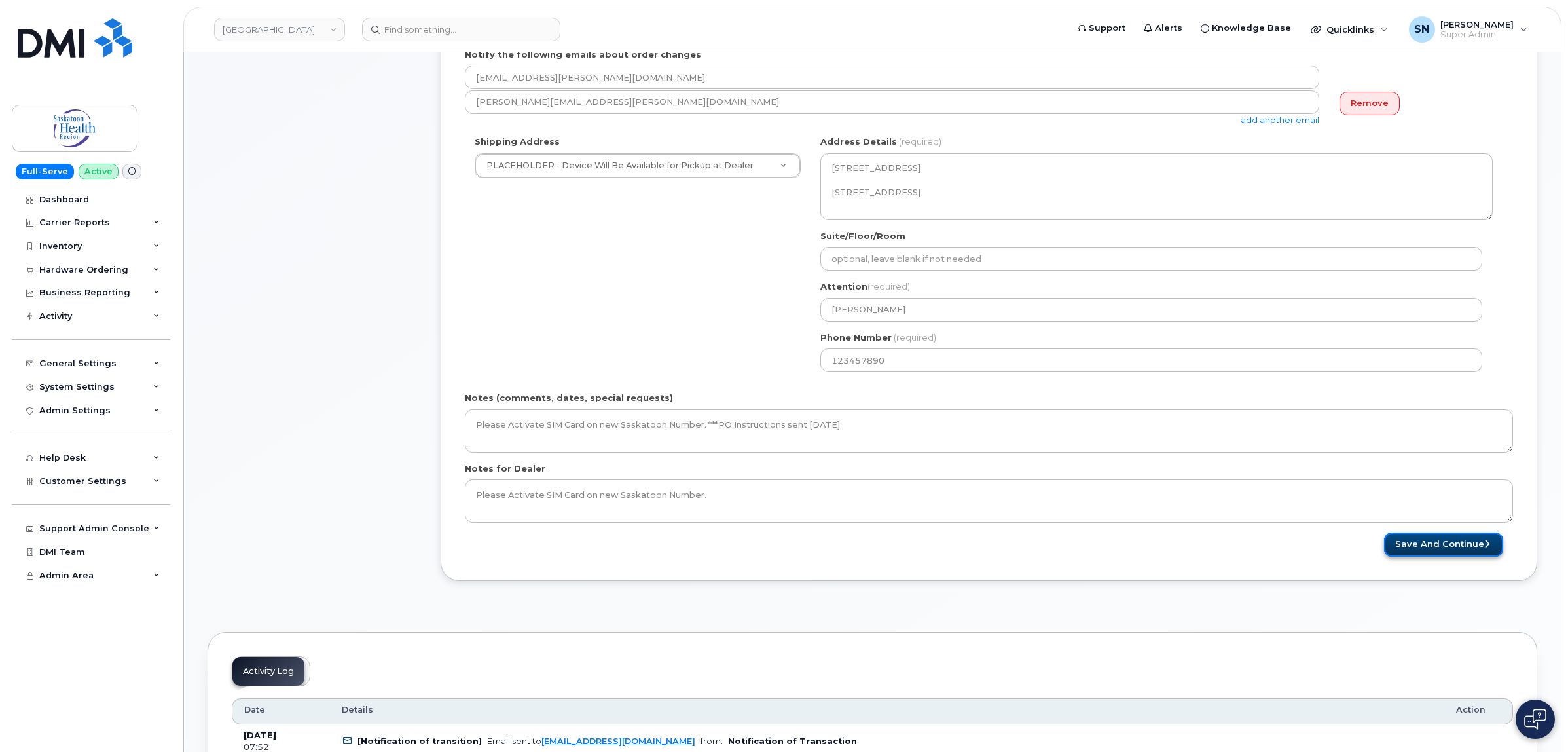
click at [1423, 552] on button "Save and Continue" at bounding box center [1444, 545] width 120 height 25
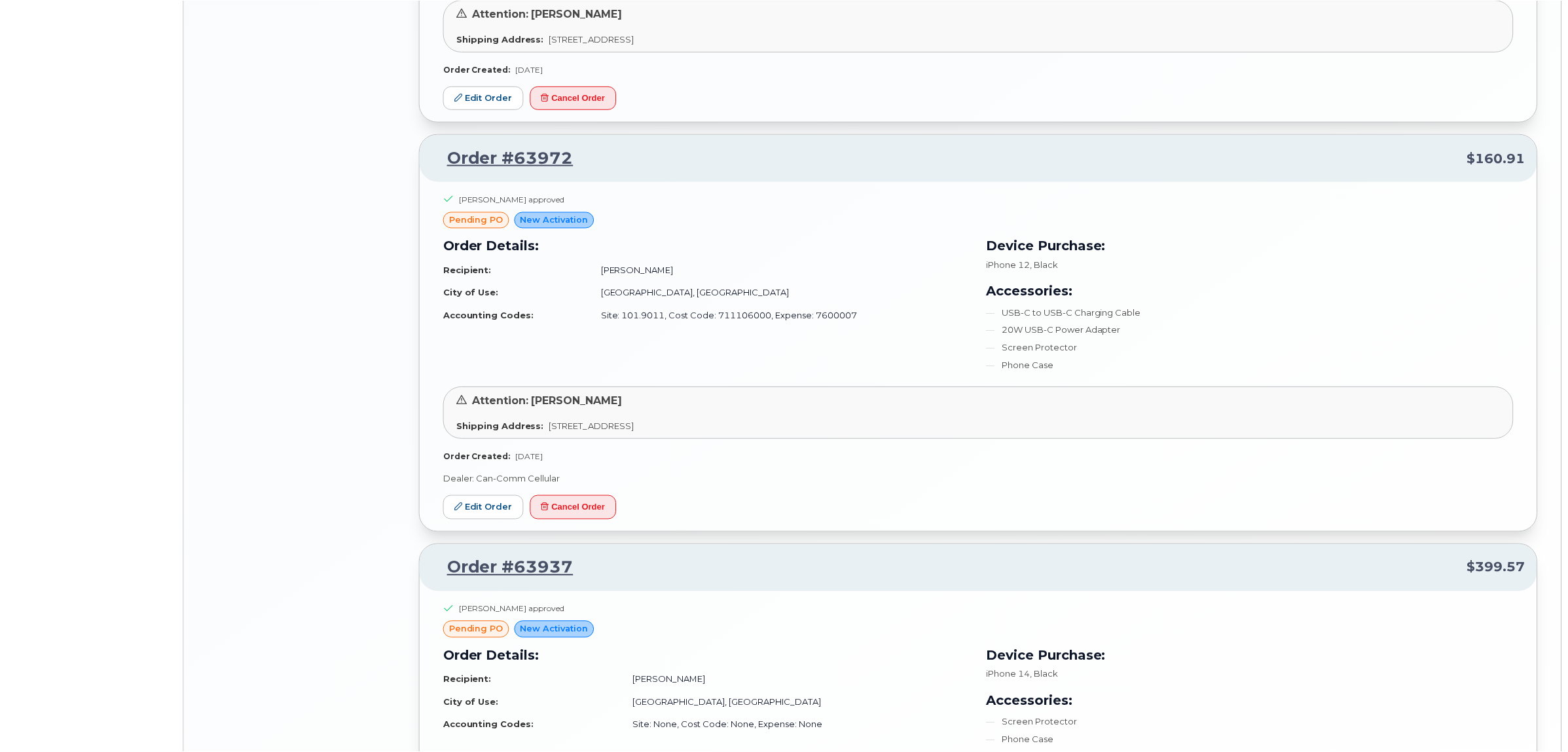
scroll to position [2732, 0]
